Goal: Complete application form

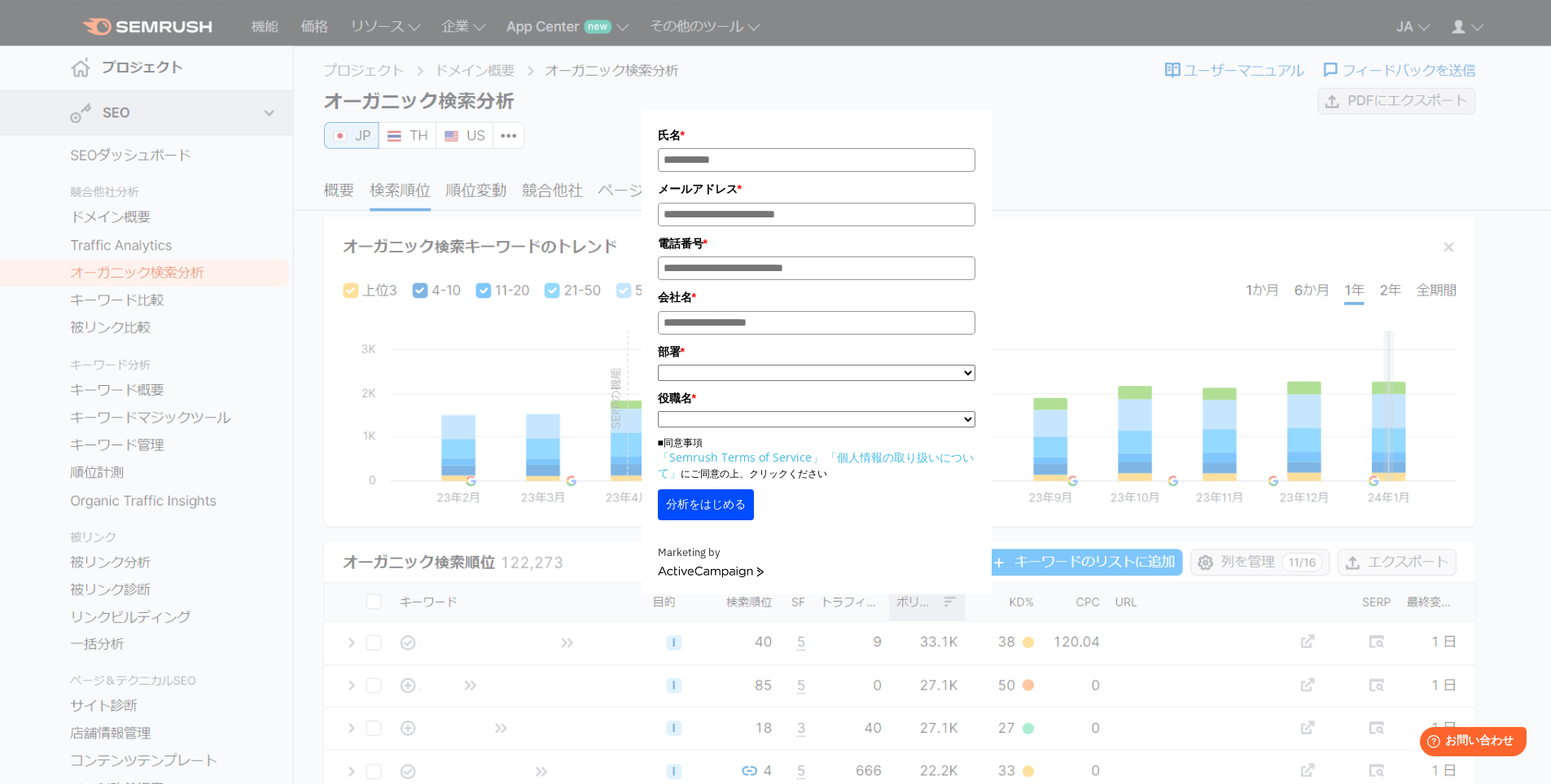
scroll to position [1, 0]
click at [1149, 289] on div "氏名 * メールアドレス * 電話番号 * 会社名 * *" at bounding box center [817, 307] width 815 height 574
drag, startPoint x: 731, startPoint y: 513, endPoint x: 1022, endPoint y: 494, distance: 291.6
click at [735, 511] on button "分析をはじめる" at bounding box center [706, 504] width 96 height 31
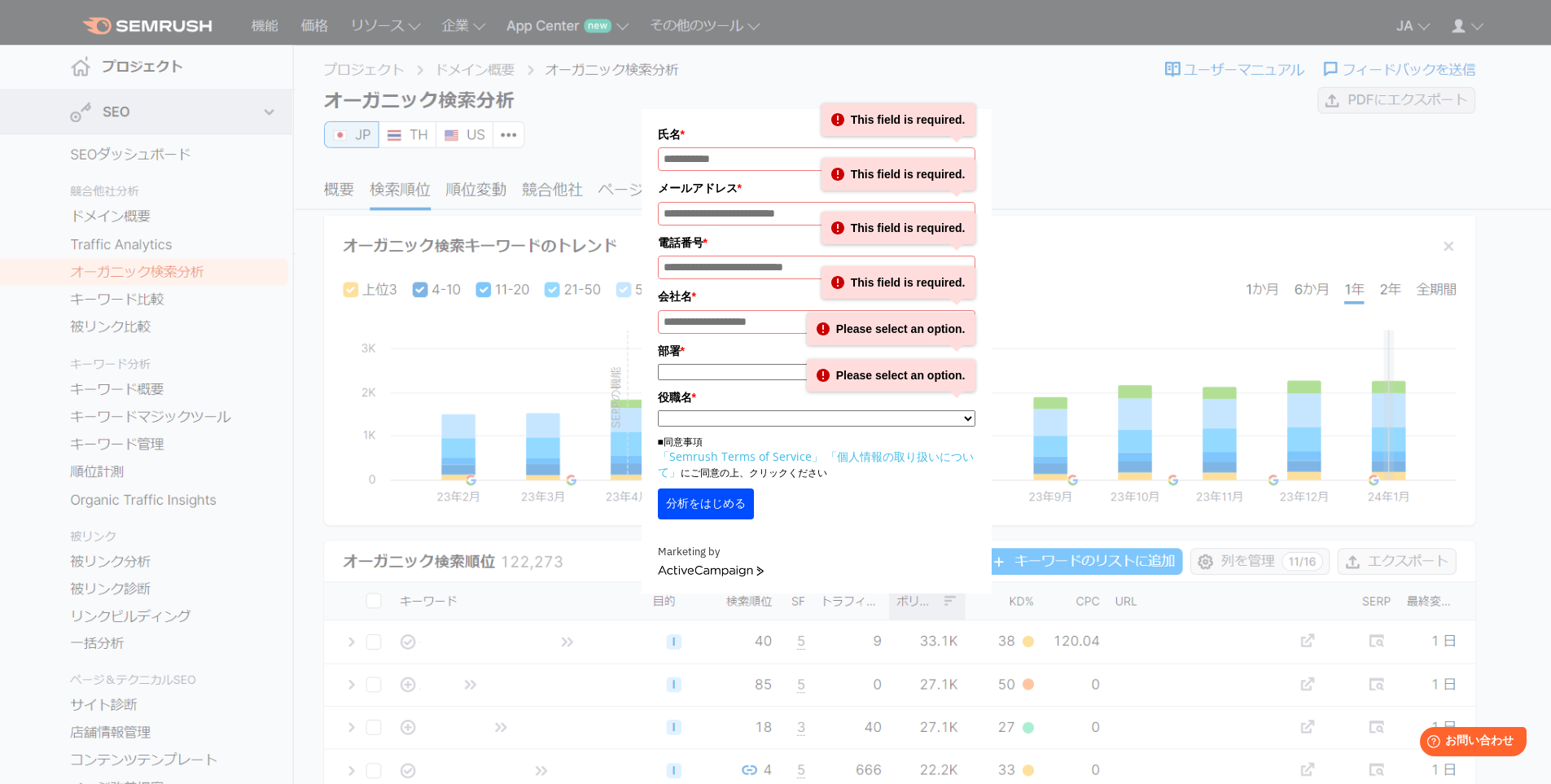
click at [1128, 421] on div "氏名 * This field is required. メールアドレス * This field is required. 電話番号 * This fiel…" at bounding box center [817, 307] width 815 height 574
click at [910, 518] on div "分析をはじめる" at bounding box center [817, 504] width 318 height 31
drag, startPoint x: 870, startPoint y: 495, endPoint x: 677, endPoint y: 515, distance: 194.0
click at [847, 508] on div "分析をはじめる" at bounding box center [817, 504] width 318 height 31
drag, startPoint x: 674, startPoint y: 516, endPoint x: 639, endPoint y: 519, distance: 35.1
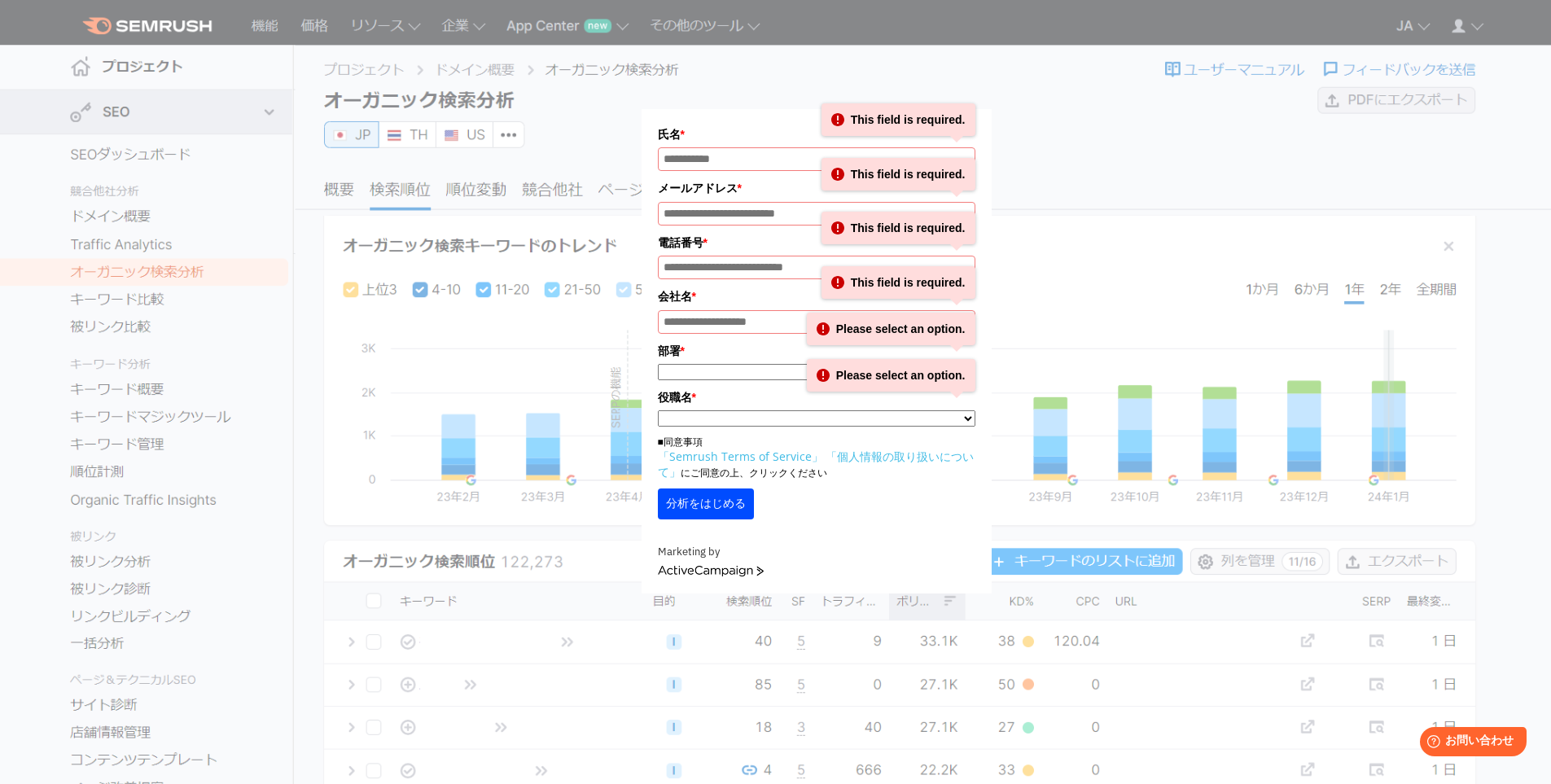
click at [665, 519] on button "分析をはじめる" at bounding box center [706, 504] width 96 height 31
click at [491, 494] on div "氏名 * This field is required. メールアドレス * This field is required. 電話番号 * This fiel…" at bounding box center [817, 307] width 815 height 574
drag, startPoint x: 699, startPoint y: 629, endPoint x: 708, endPoint y: 627, distance: 9.2
click at [702, 627] on section "氏名 * This field is required. メールアドレス * This field is required. 電話番号 * This fiel…" at bounding box center [775, 473] width 1551 height 949
drag, startPoint x: 996, startPoint y: 609, endPoint x: 450, endPoint y: 383, distance: 590.9
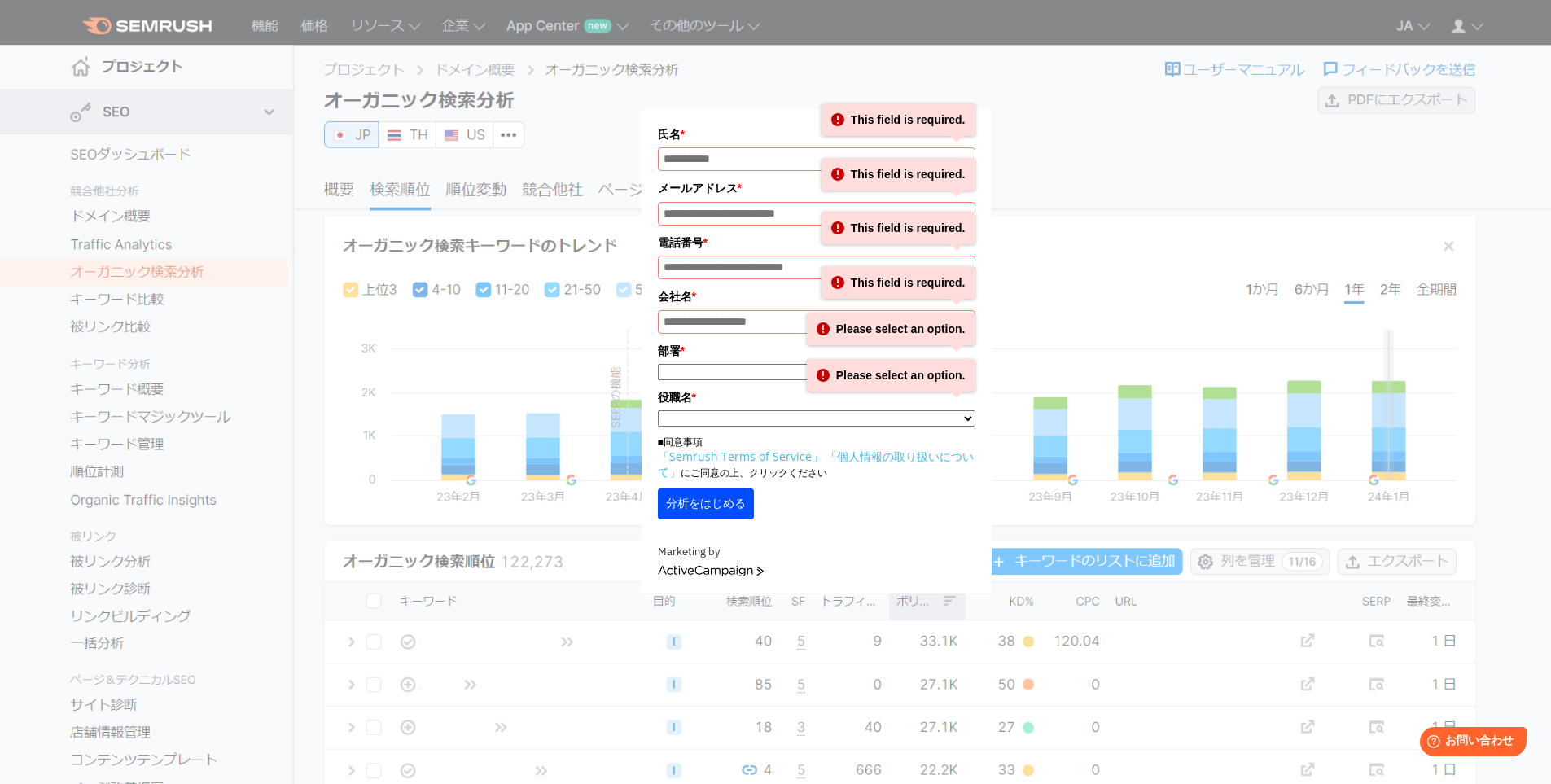
click at [996, 609] on section "氏名 * This field is required. メールアドレス * This field is required. 電話番号 * This fiel…" at bounding box center [775, 473] width 1551 height 949
click at [427, 362] on div "氏名 * This field is required. メールアドレス * This field is required. 電話番号 * This fiel…" at bounding box center [817, 307] width 815 height 574
click at [374, 182] on div "氏名 * This field is required. メールアドレス * This field is required. 電話番号 * This fiel…" at bounding box center [818, 300] width 1311 height 586
